Goal: Book appointment/travel/reservation

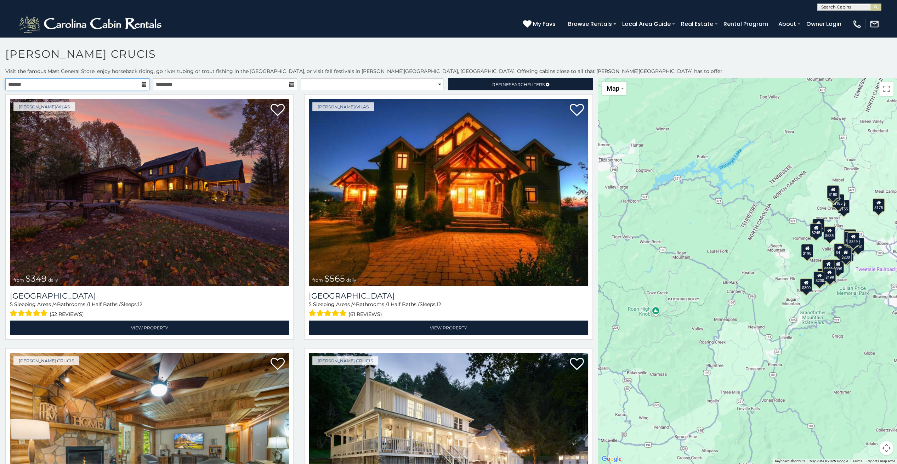
click at [51, 87] on input "text" at bounding box center [77, 84] width 144 height 12
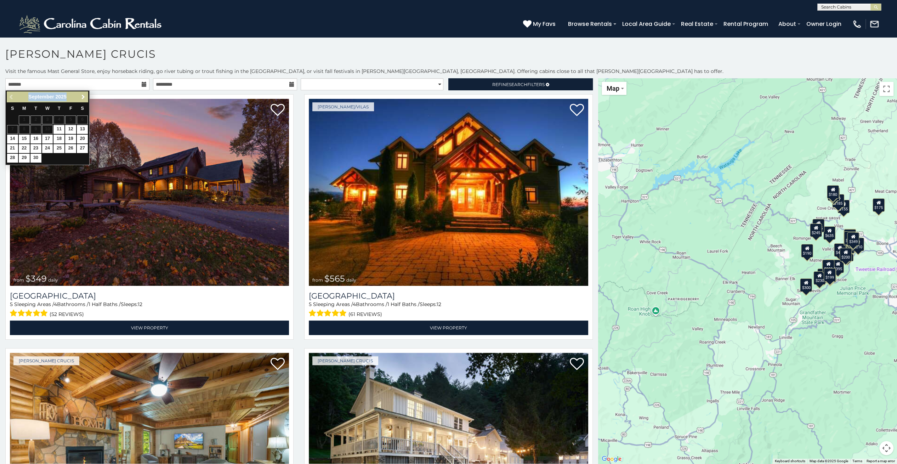
click at [84, 94] on div "Previous Next [DATE]" at bounding box center [47, 96] width 81 height 11
drag, startPoint x: 84, startPoint y: 94, endPoint x: 81, endPoint y: 97, distance: 4.0
click at [81, 97] on span "Next" at bounding box center [83, 97] width 6 height 6
click at [11, 95] on span "Previous" at bounding box center [12, 97] width 6 height 6
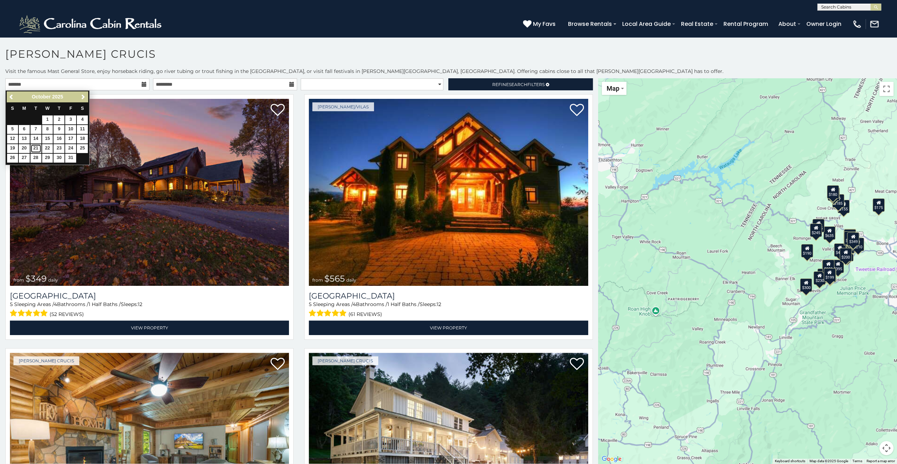
click at [38, 145] on link "21" at bounding box center [35, 148] width 11 height 9
type input "**********"
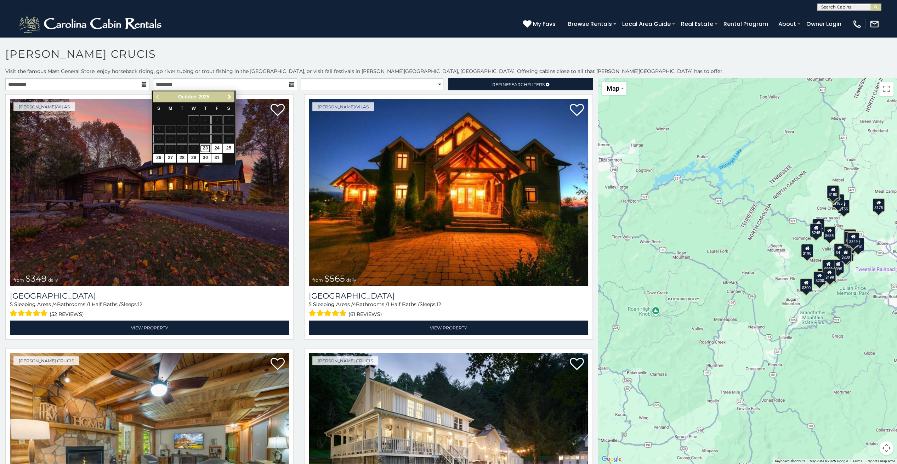
click at [206, 145] on link "23" at bounding box center [205, 148] width 11 height 9
type input "**********"
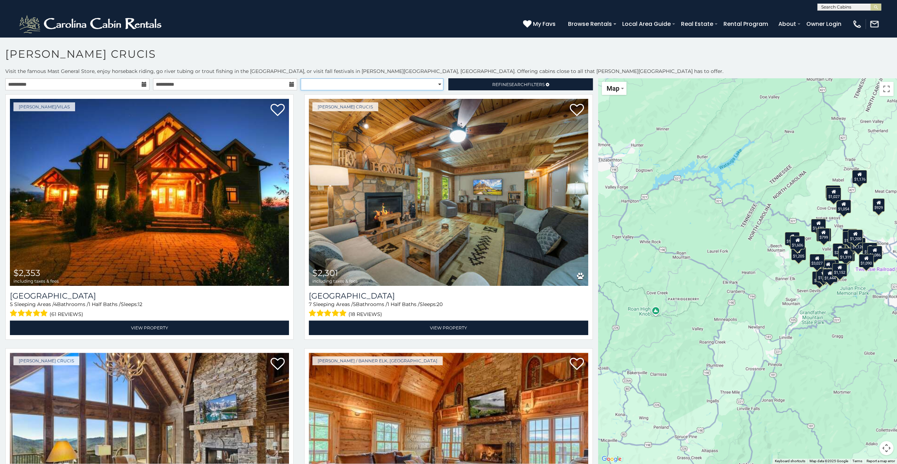
click at [332, 86] on select "**********" at bounding box center [372, 84] width 143 height 12
click at [345, 81] on select "**********" at bounding box center [372, 84] width 143 height 12
click at [485, 86] on link "Refine Search Filters" at bounding box center [520, 84] width 144 height 12
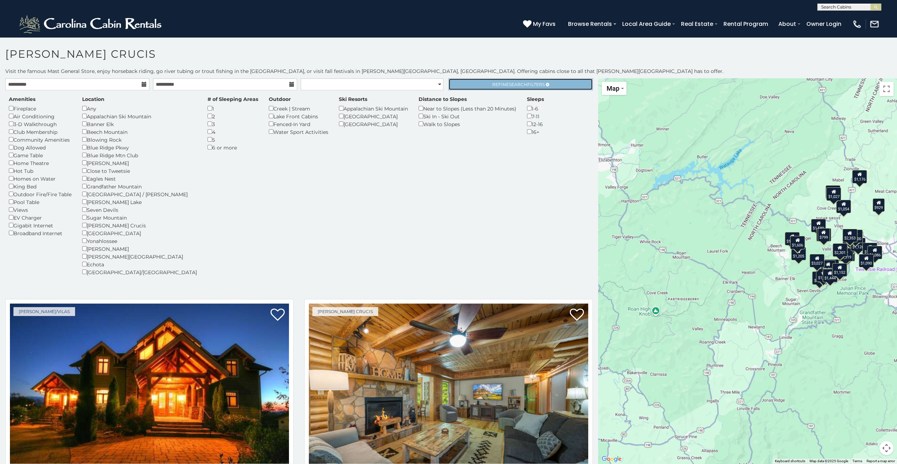
click at [485, 86] on link "Refine Search Filters" at bounding box center [520, 84] width 144 height 12
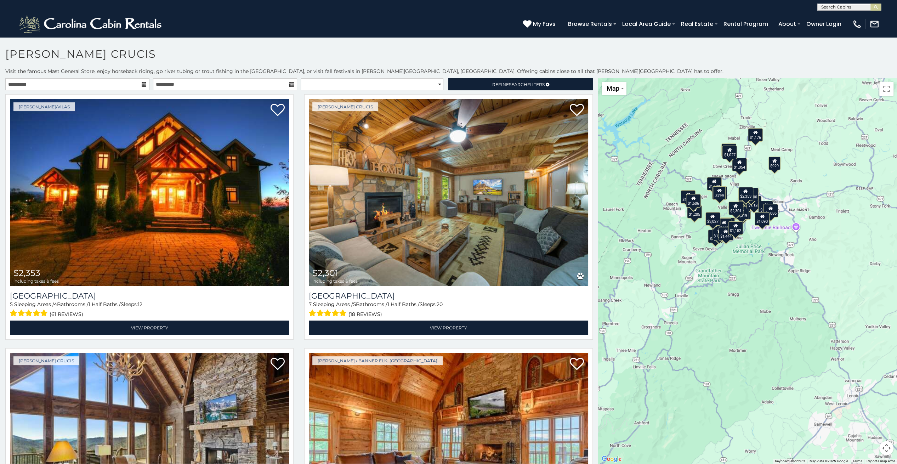
drag, startPoint x: 802, startPoint y: 325, endPoint x: 699, endPoint y: 282, distance: 111.6
click at [699, 282] on div "$2,353 $2,301 $2,246 $1,907 $1,606 $1,315 $1,589 $1,086 $1,284 $1,542 $1,256 $1…" at bounding box center [747, 270] width 299 height 385
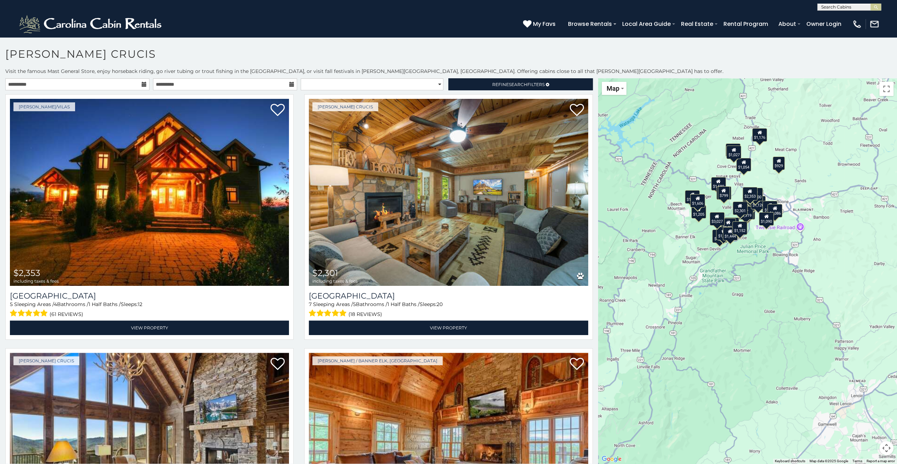
click at [718, 304] on div "$2,353 $2,301 $2,246 $1,907 $1,606 $1,315 $1,589 $1,086 $1,284 $1,542 $1,256 $1…" at bounding box center [747, 270] width 299 height 385
click at [764, 216] on icon at bounding box center [766, 216] width 5 height 5
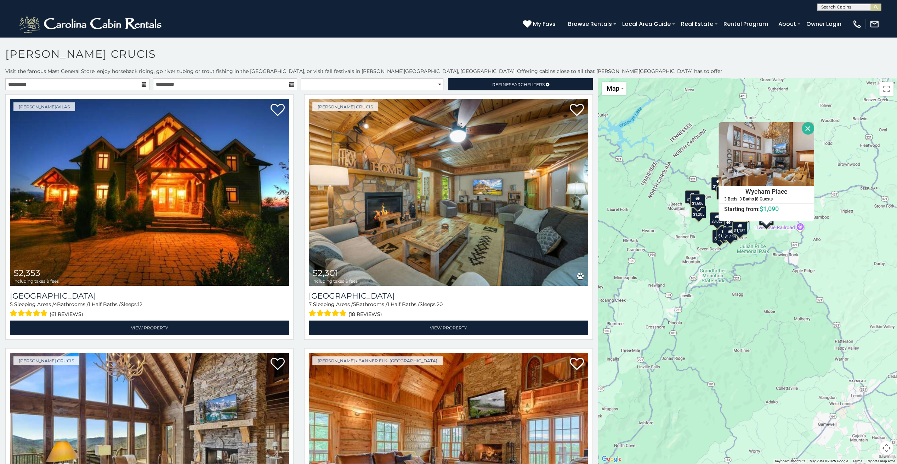
click at [748, 305] on div "$2,353 $2,301 $2,246 $1,907 $1,606 $1,315 $1,589 $1,086 $1,284 $1,542 $1,256 $1…" at bounding box center [747, 270] width 299 height 385
click at [802, 129] on button "Close" at bounding box center [807, 128] width 12 height 12
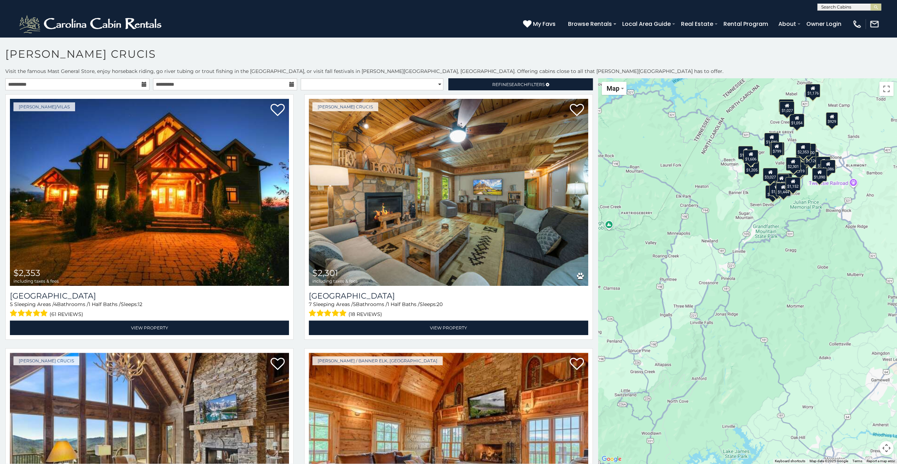
drag, startPoint x: 690, startPoint y: 248, endPoint x: 743, endPoint y: 203, distance: 69.6
click at [743, 203] on div "$2,353 $2,301 $2,246 $1,907 $1,606 $1,315 $1,589 $1,086 $1,284 $1,542 $1,256 $1…" at bounding box center [747, 270] width 299 height 385
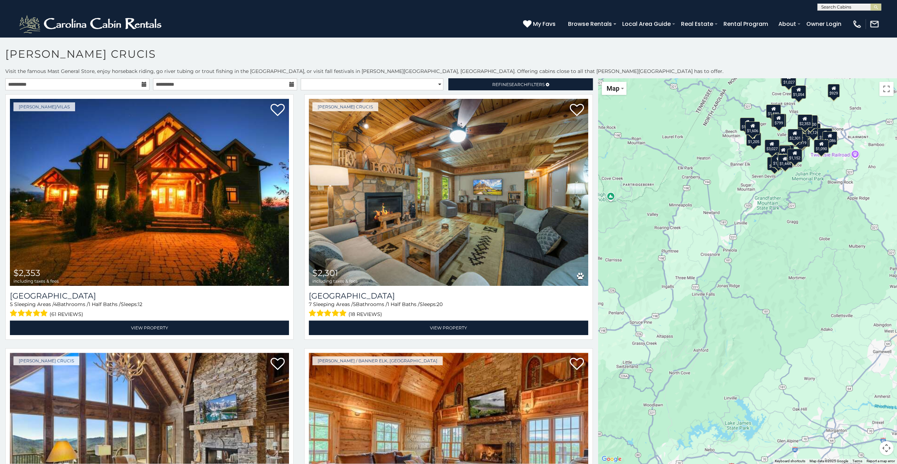
drag, startPoint x: 738, startPoint y: 258, endPoint x: 740, endPoint y: 229, distance: 29.1
click at [740, 229] on div "$2,353 $2,301 $2,246 $1,907 $1,606 $1,315 $1,589 $1,086 $1,284 $1,542 $1,256 $1…" at bounding box center [747, 270] width 299 height 385
click at [738, 240] on div "$2,353 $2,301 $2,246 $1,907 $1,606 $1,315 $1,589 $1,086 $1,284 $1,542 $1,256 $1…" at bounding box center [747, 270] width 299 height 385
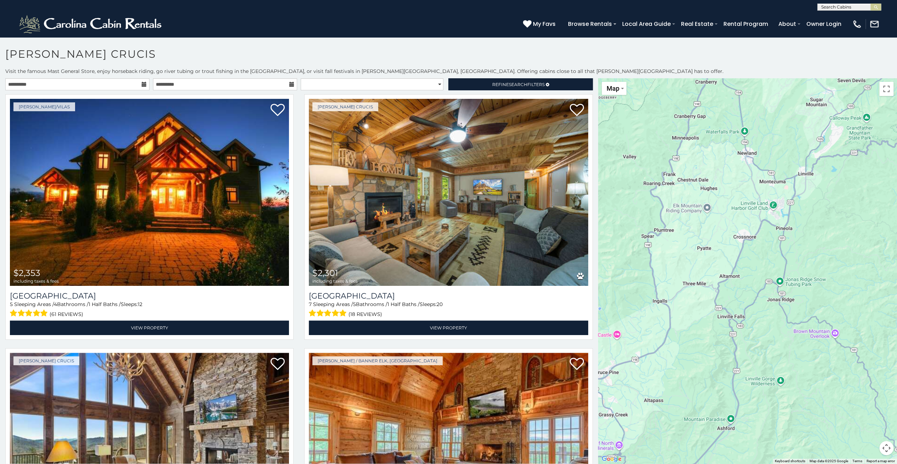
drag, startPoint x: 716, startPoint y: 256, endPoint x: 782, endPoint y: 223, distance: 74.2
click at [782, 223] on div "$2,353 $2,301 $2,246 $1,907 $1,606 $1,315 $1,589 $1,086 $1,284 $1,542 $1,256 $1…" at bounding box center [747, 270] width 299 height 385
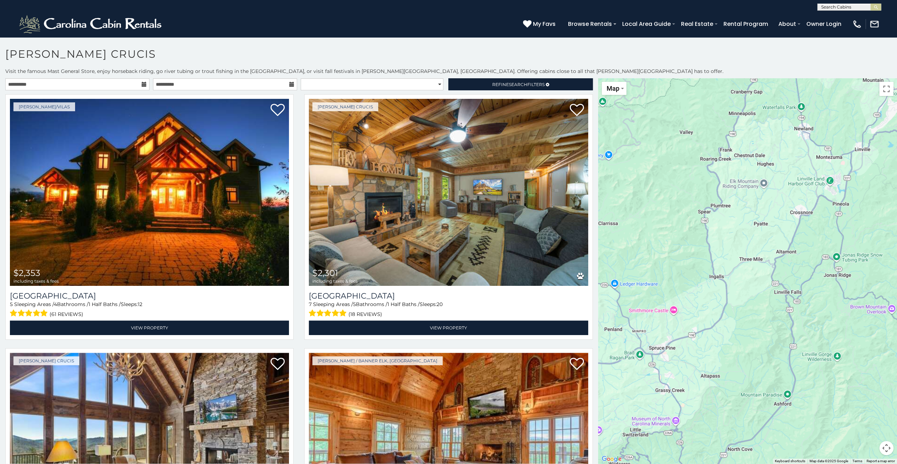
drag, startPoint x: 714, startPoint y: 356, endPoint x: 774, endPoint y: 332, distance: 65.1
click at [774, 332] on div "$2,353 $2,301 $2,246 $1,907 $1,606 $1,315 $1,589 $1,086 $1,284 $1,542 $1,256 $1…" at bounding box center [747, 270] width 299 height 385
click at [721, 331] on div "$2,353 $2,301 $2,246 $1,907 $1,606 $1,315 $1,589 $1,086 $1,284 $1,542 $1,256 $1…" at bounding box center [747, 270] width 299 height 385
click at [754, 220] on div "$2,353 $2,301 $2,246 $1,907 $1,606 $1,315 $1,589 $1,086 $1,284 $1,542 $1,256 $1…" at bounding box center [747, 270] width 299 height 385
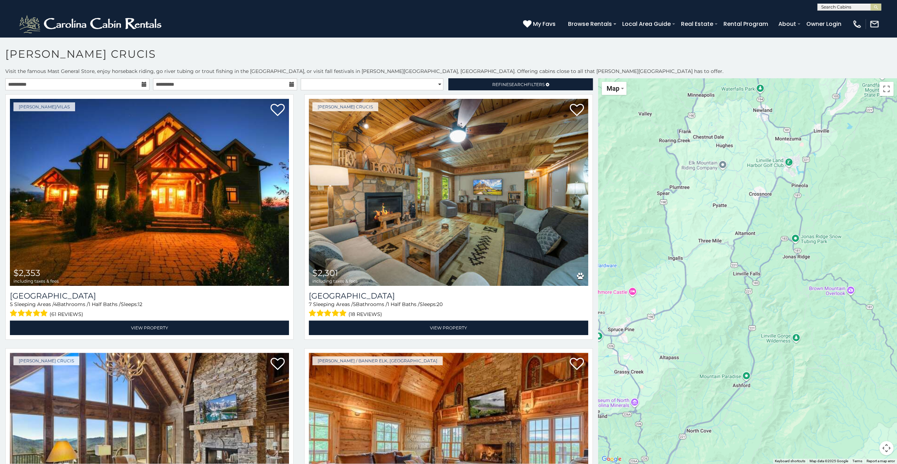
drag, startPoint x: 776, startPoint y: 307, endPoint x: 735, endPoint y: 280, distance: 49.1
click at [735, 280] on div "$2,353 $2,301 $2,246 $1,907 $1,606 $1,315 $1,589 $1,086 $1,284 $1,542 $1,256 $1…" at bounding box center [747, 270] width 299 height 385
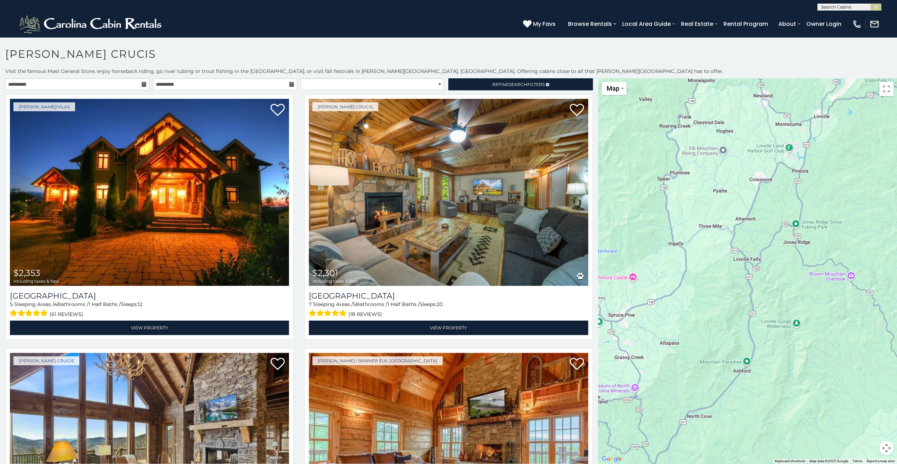
click at [632, 280] on div "$2,353 $2,301 $2,246 $1,907 $1,606 $1,315 $1,589 $1,086 $1,284 $1,542 $1,256 $1…" at bounding box center [747, 270] width 299 height 385
click at [630, 275] on div "$2,353 $2,301 $2,246 $1,907 $1,606 $1,315 $1,589 $1,086 $1,284 $1,542 $1,256 $1…" at bounding box center [747, 270] width 299 height 385
